Goal: Task Accomplishment & Management: Use online tool/utility

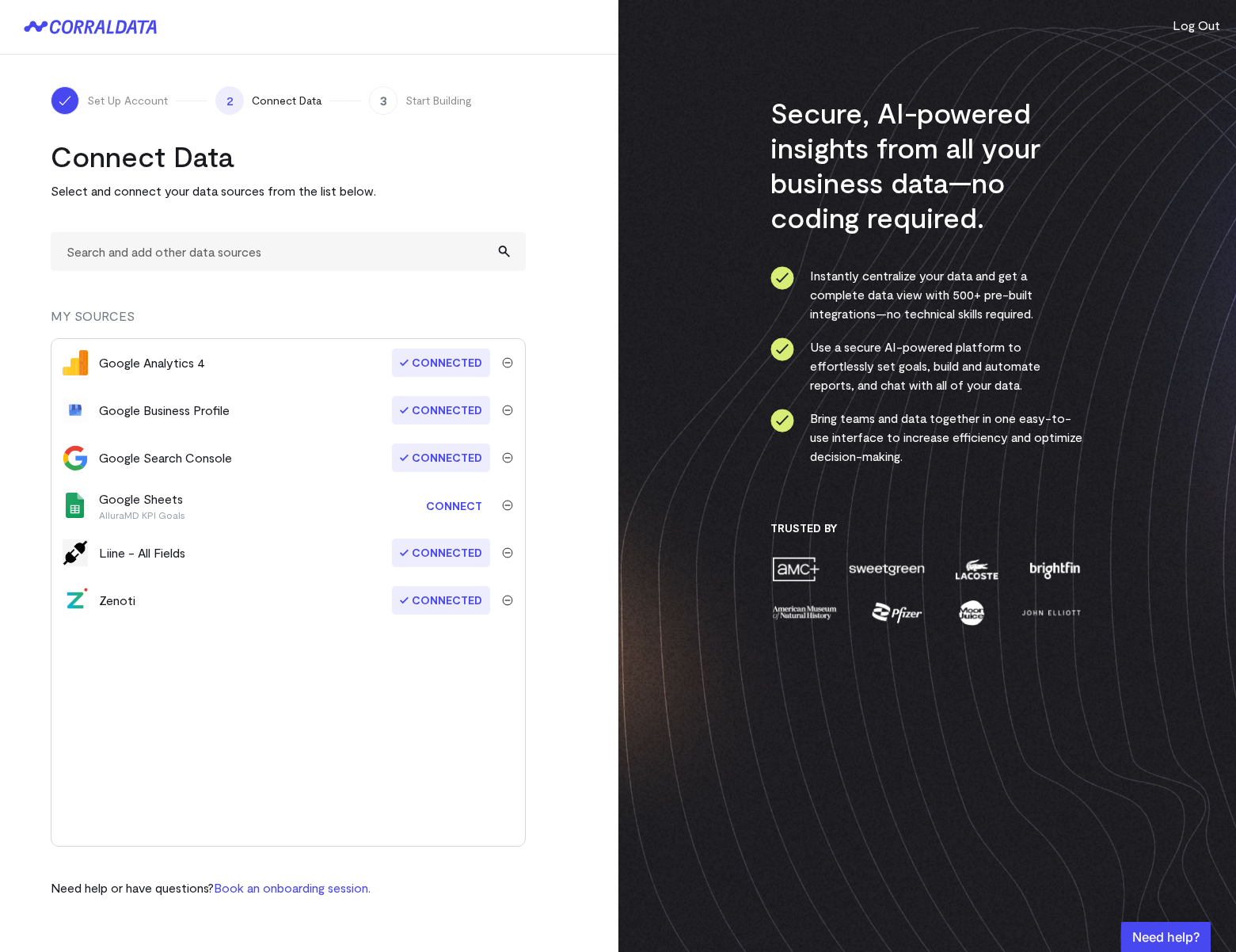
click at [457, 509] on link "Connect" at bounding box center [455, 506] width 73 height 30
click at [462, 509] on link "Connect" at bounding box center [455, 506] width 73 height 30
